Goal: Transaction & Acquisition: Purchase product/service

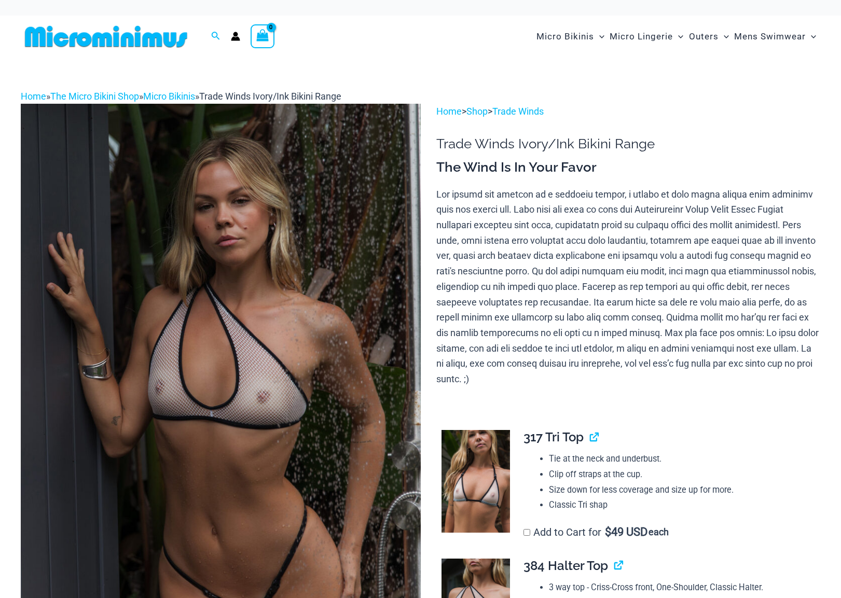
scroll to position [208, 0]
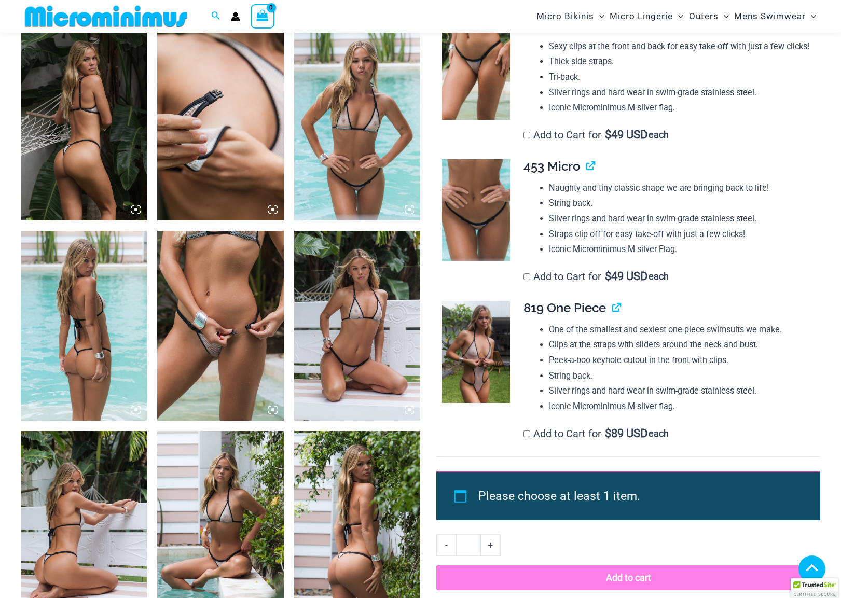
scroll to position [675, 0]
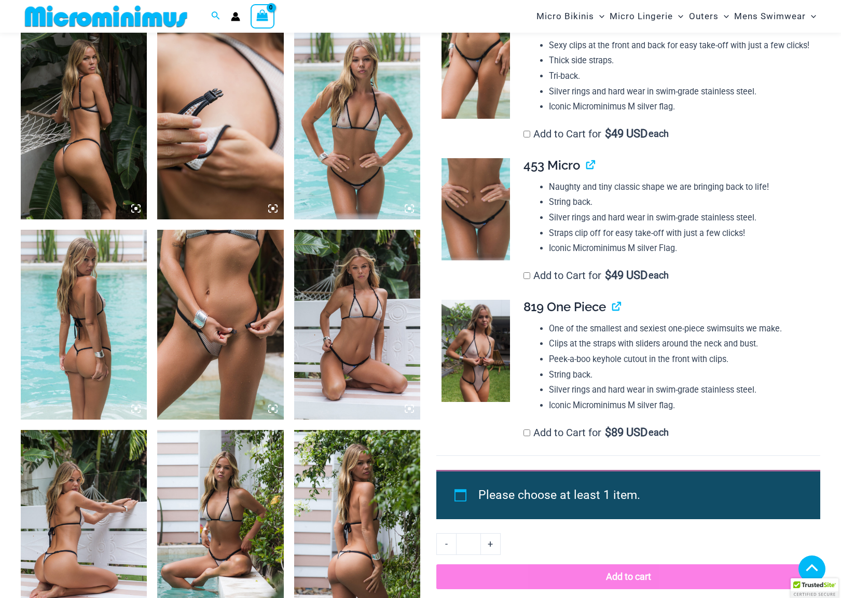
click at [231, 377] on img at bounding box center [220, 324] width 126 height 189
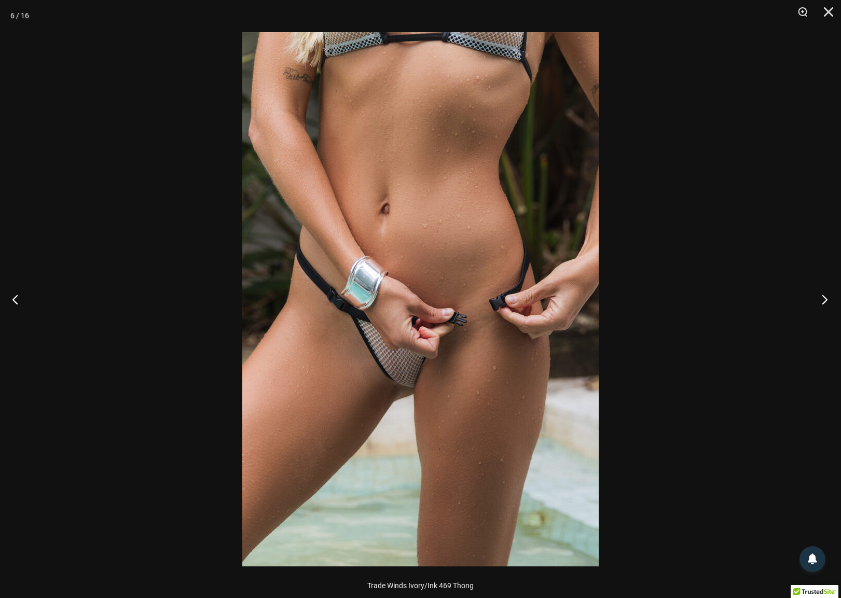
click at [823, 299] on button "Next" at bounding box center [821, 299] width 39 height 52
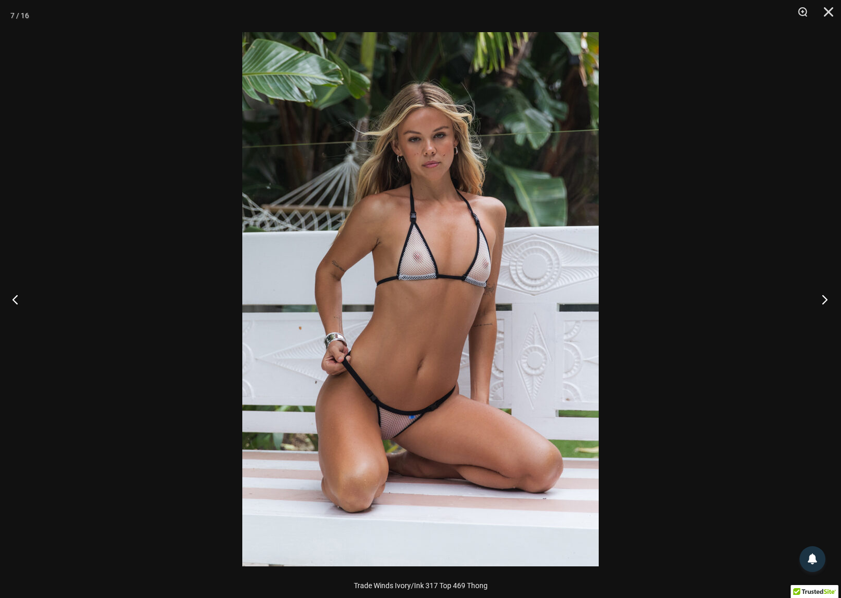
click at [823, 299] on button "Next" at bounding box center [821, 299] width 39 height 52
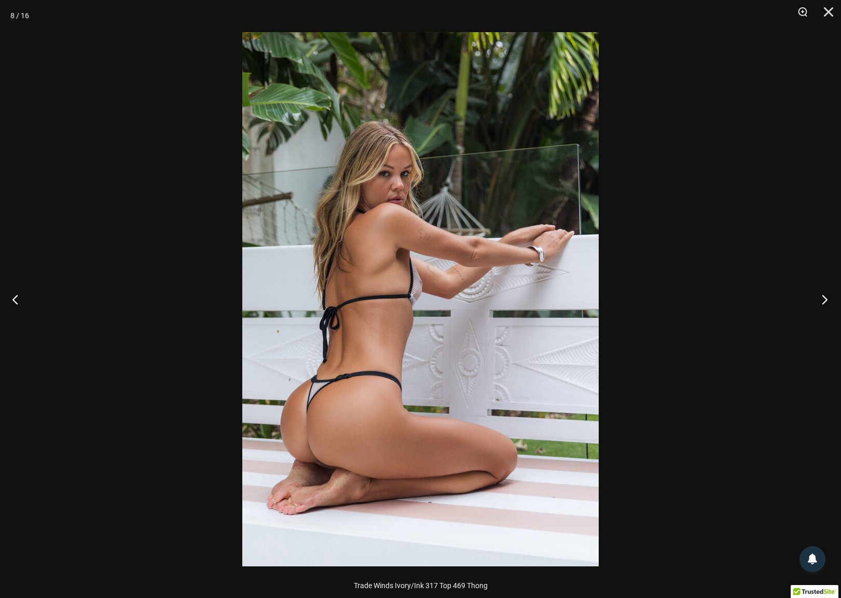
click at [823, 299] on button "Next" at bounding box center [821, 299] width 39 height 52
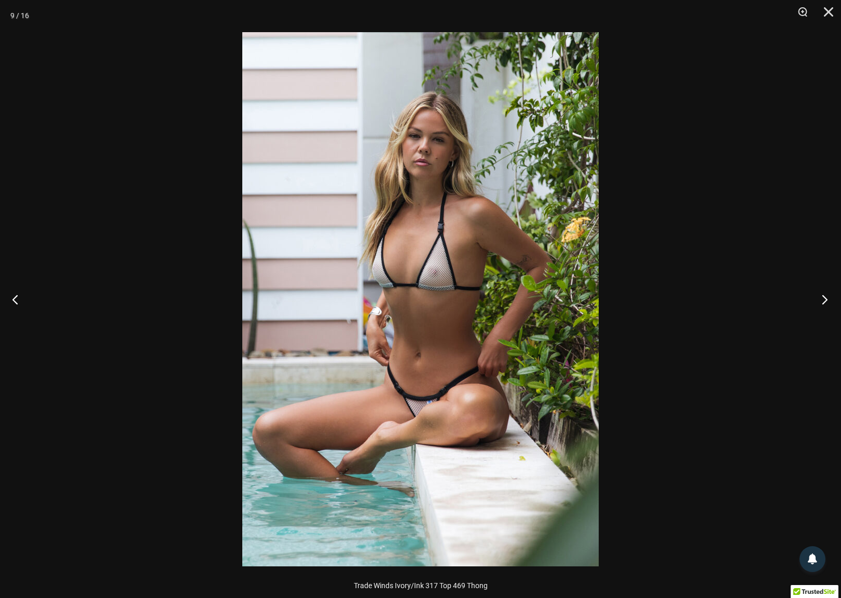
click at [823, 299] on button "Next" at bounding box center [821, 299] width 39 height 52
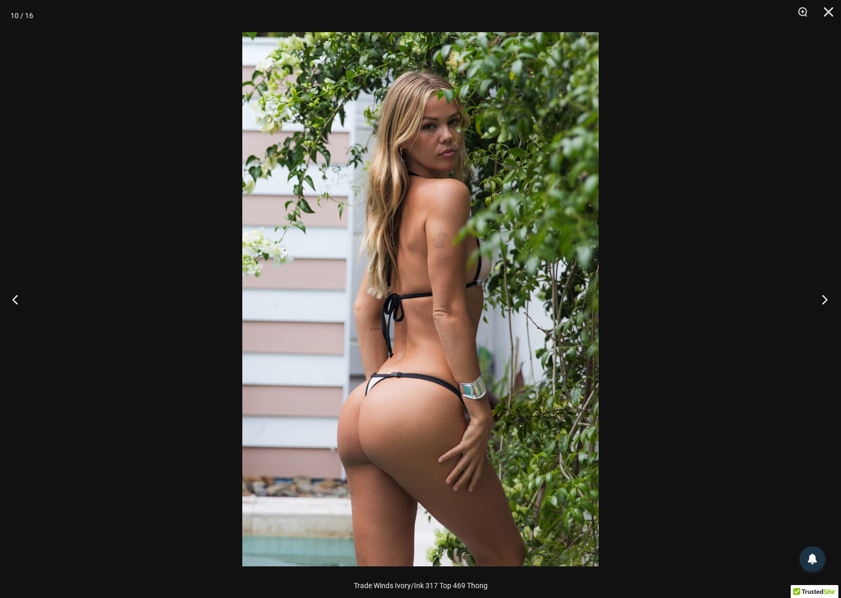
click at [823, 299] on button "Next" at bounding box center [821, 299] width 39 height 52
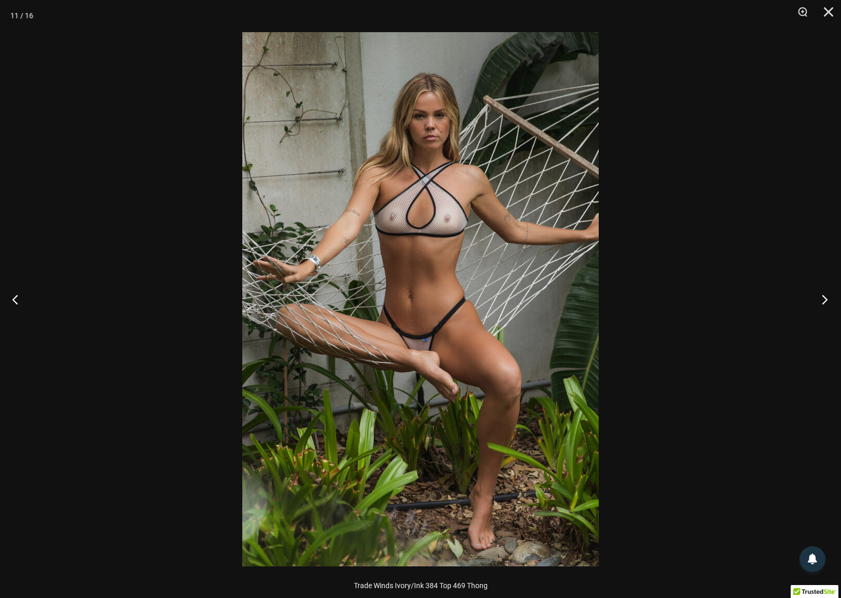
click at [823, 299] on button "Next" at bounding box center [821, 299] width 39 height 52
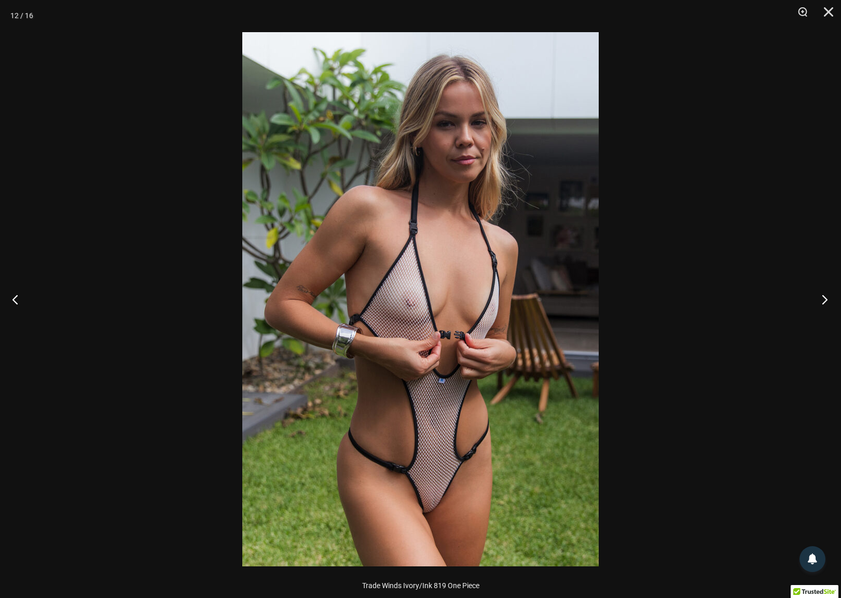
click at [823, 299] on button "Next" at bounding box center [821, 299] width 39 height 52
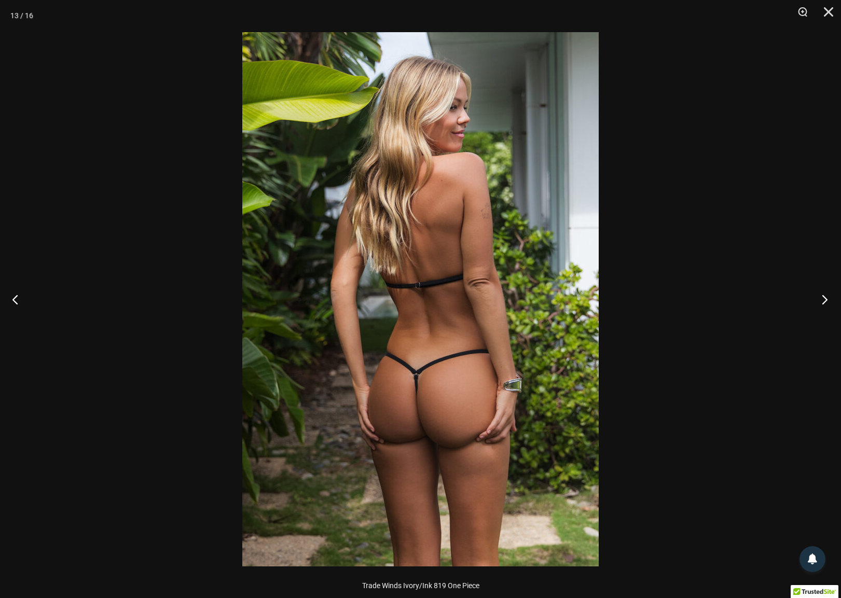
click at [823, 299] on button "Next" at bounding box center [821, 299] width 39 height 52
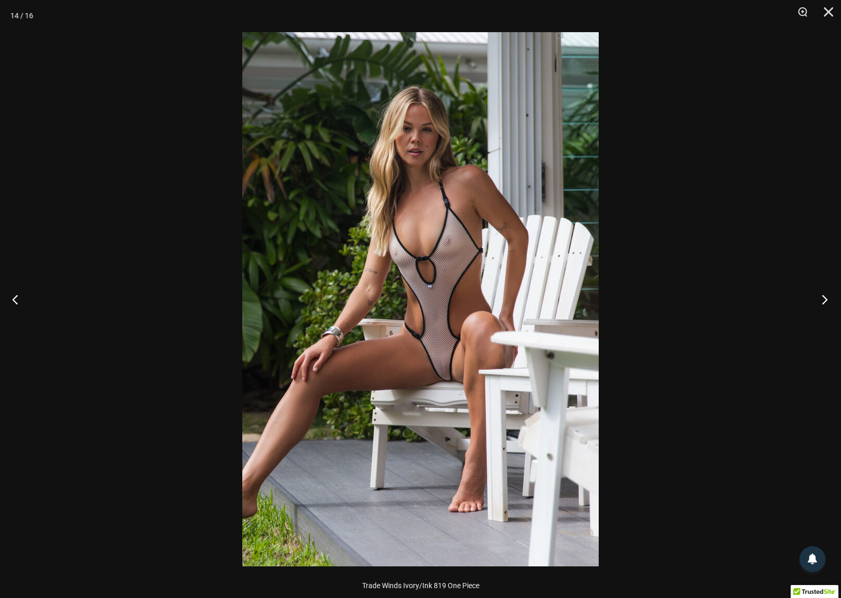
click at [819, 300] on button "Next" at bounding box center [821, 299] width 39 height 52
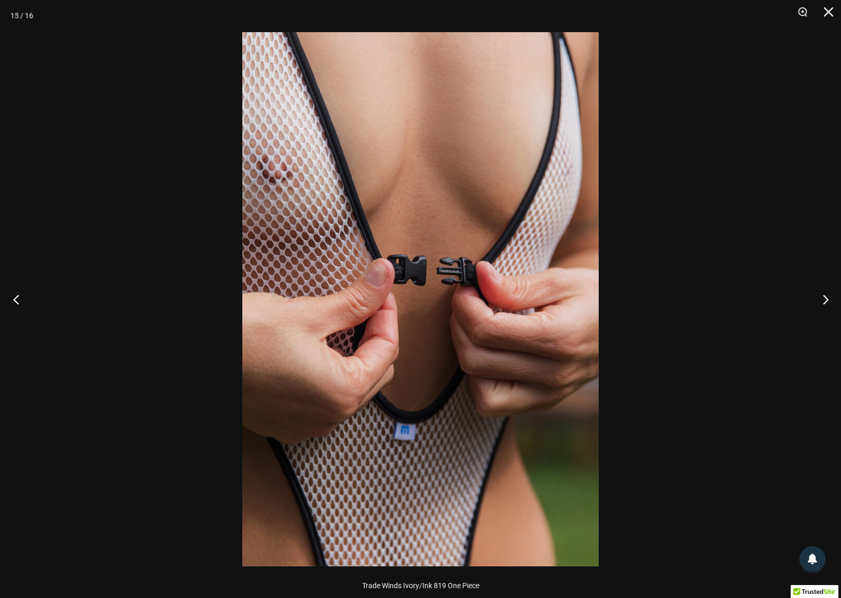
click at [11, 299] on button "Previous" at bounding box center [19, 299] width 39 height 52
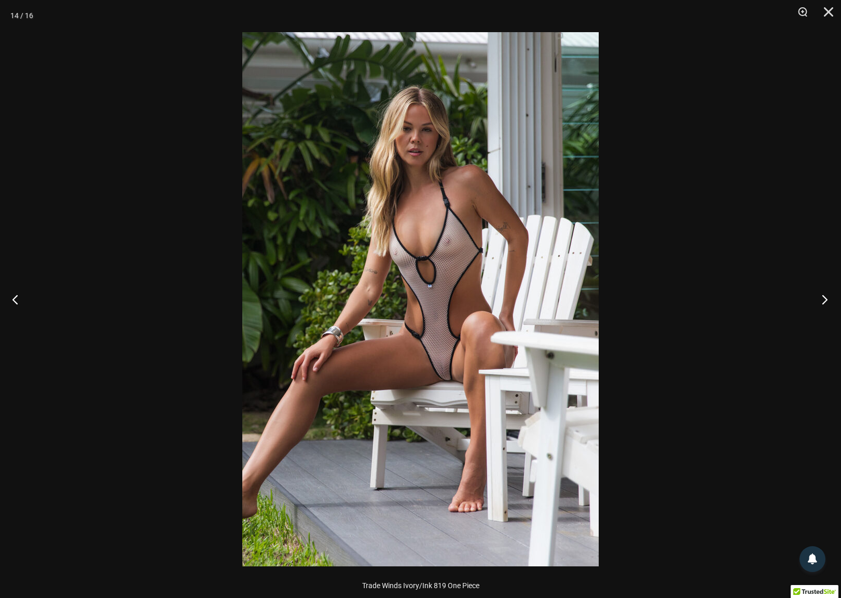
click at [821, 303] on button "Next" at bounding box center [821, 299] width 39 height 52
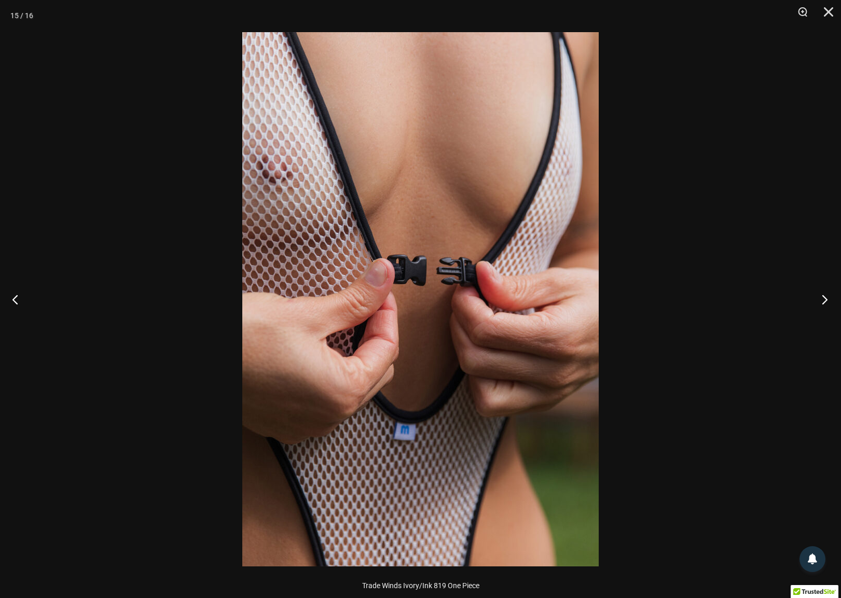
click at [821, 303] on button "Next" at bounding box center [821, 299] width 39 height 52
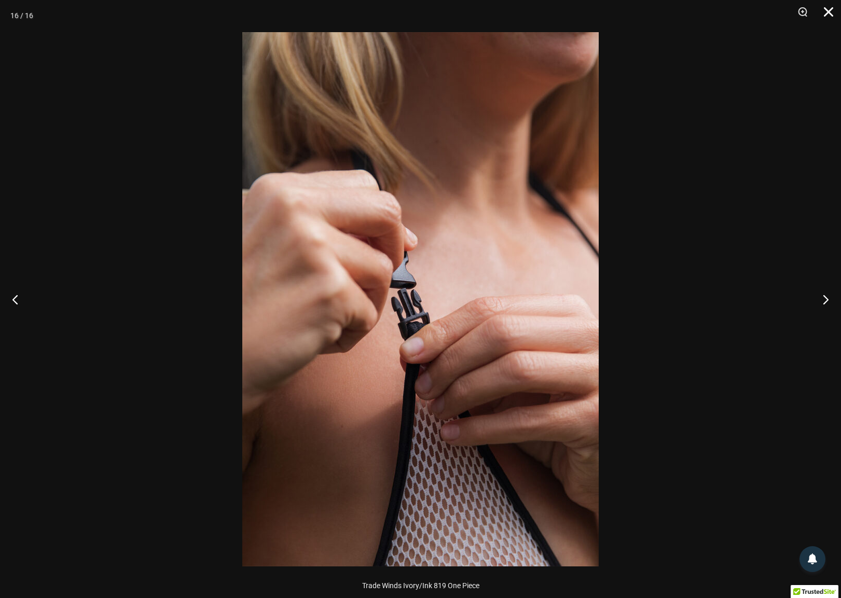
click at [827, 10] on button "Close" at bounding box center [825, 15] width 26 height 31
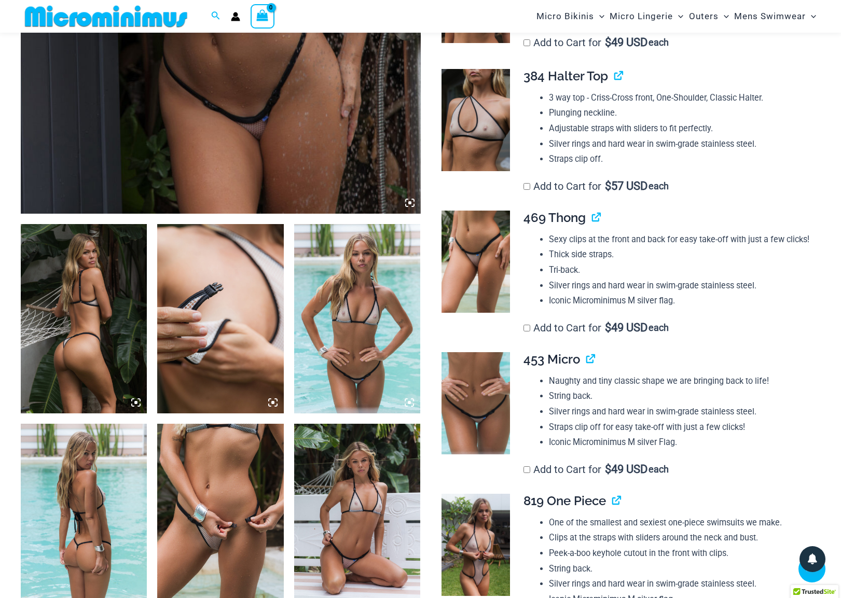
scroll to position [467, 0]
